Goal: Information Seeking & Learning: Find specific page/section

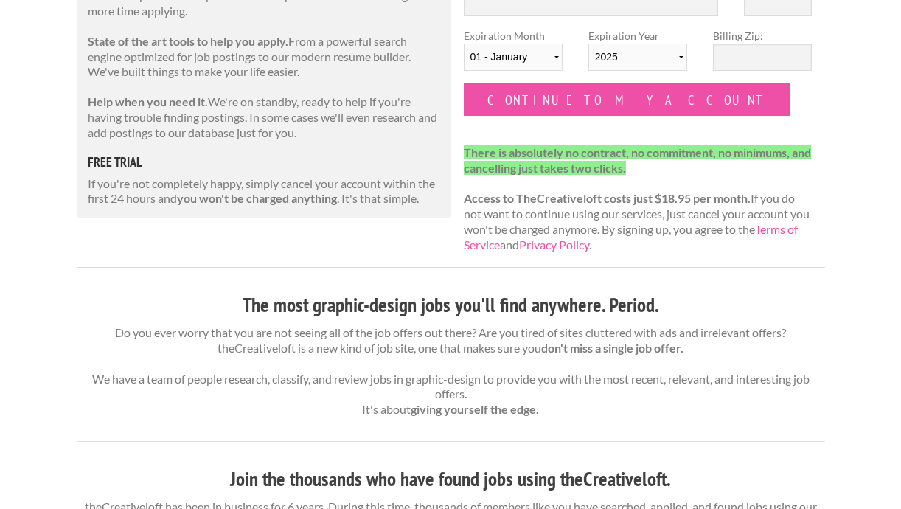
scroll to position [262, 0]
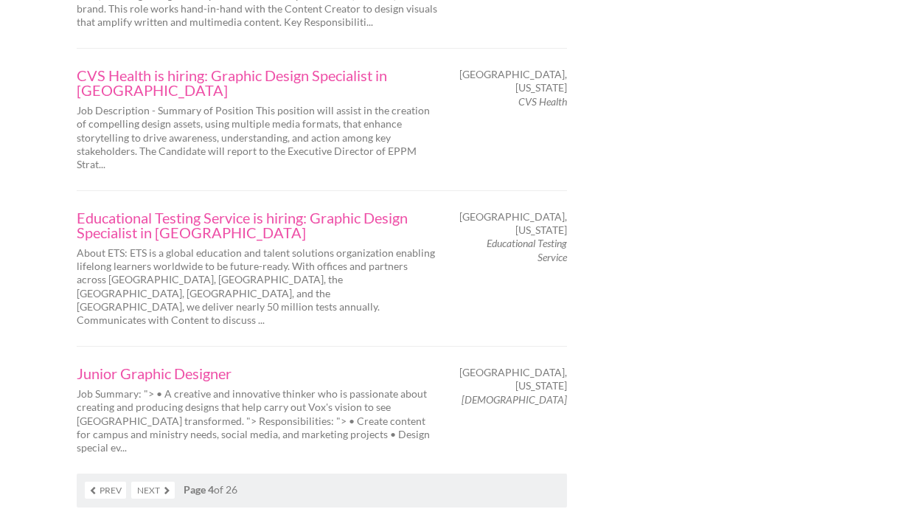
scroll to position [2529, 0]
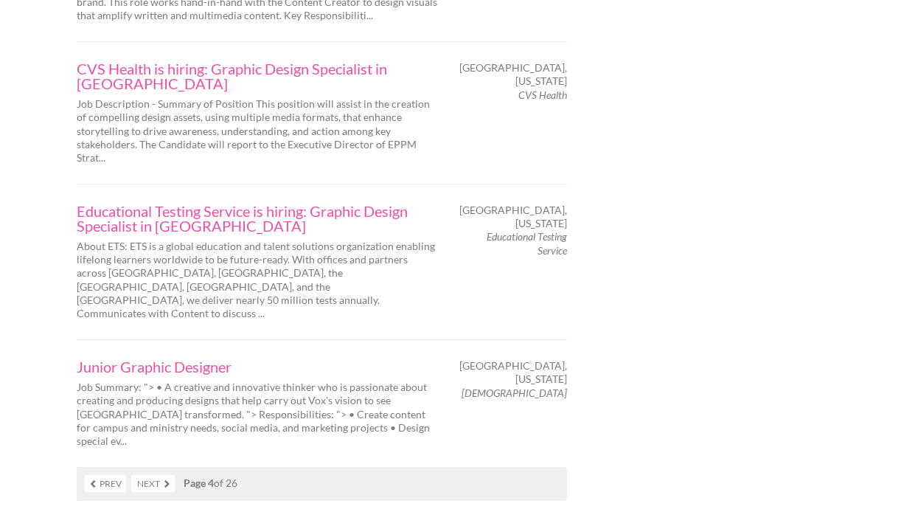
click at [142, 475] on link "Next" at bounding box center [152, 483] width 43 height 17
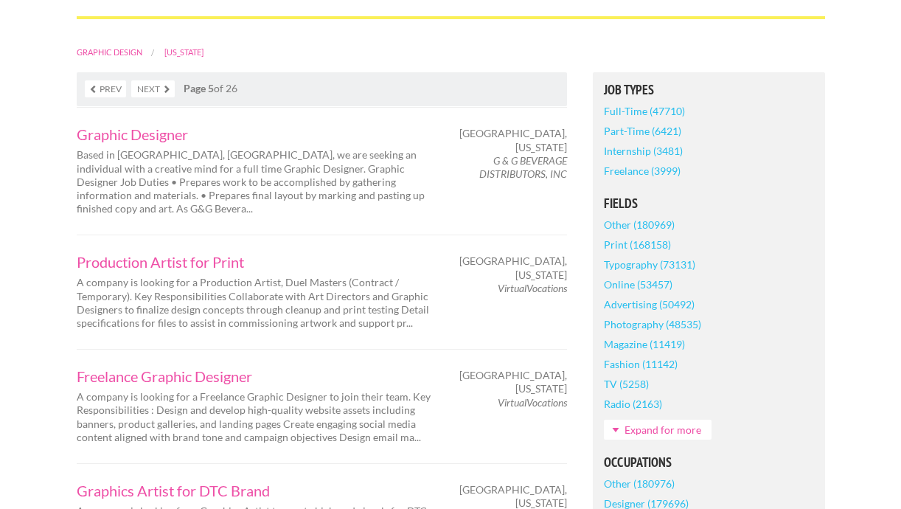
scroll to position [310, 0]
click at [142, 136] on link "Graphic Designer" at bounding box center [257, 134] width 361 height 15
click at [566, 176] on div "Wallingford, Connecticut G & G BEVERAGE DISTRIBUTORS, INC" at bounding box center [514, 154] width 129 height 54
copy div "Wallingford, Connecticut G & G BEVERAGE DISTRIBUTORS, INC"
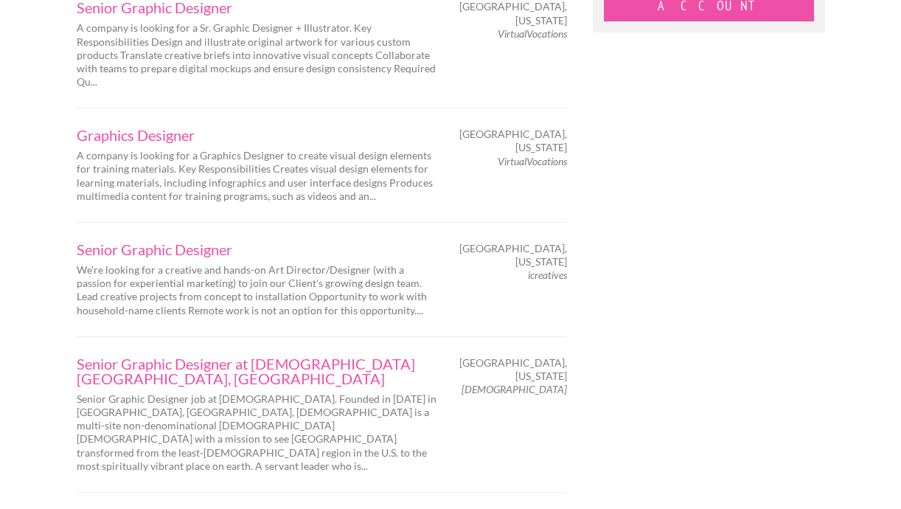
scroll to position [1646, 0]
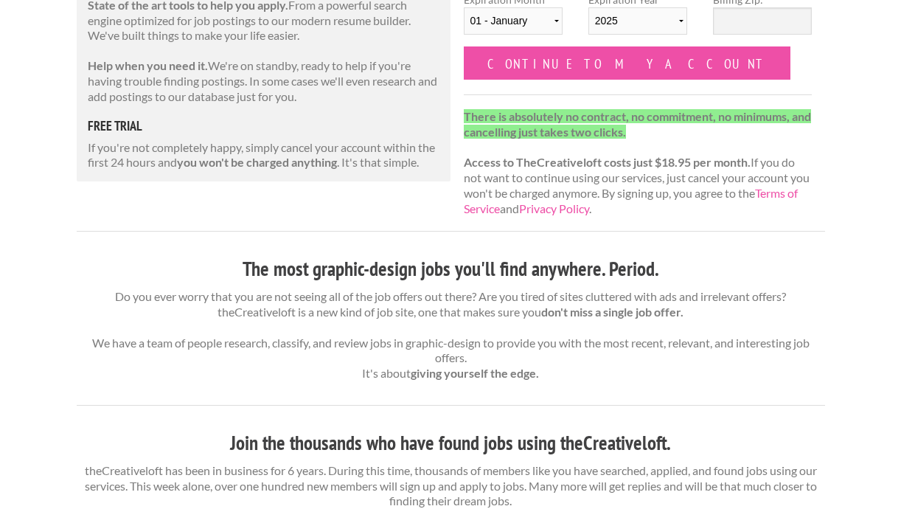
scroll to position [317, 0]
